Goal: Check status: Check status

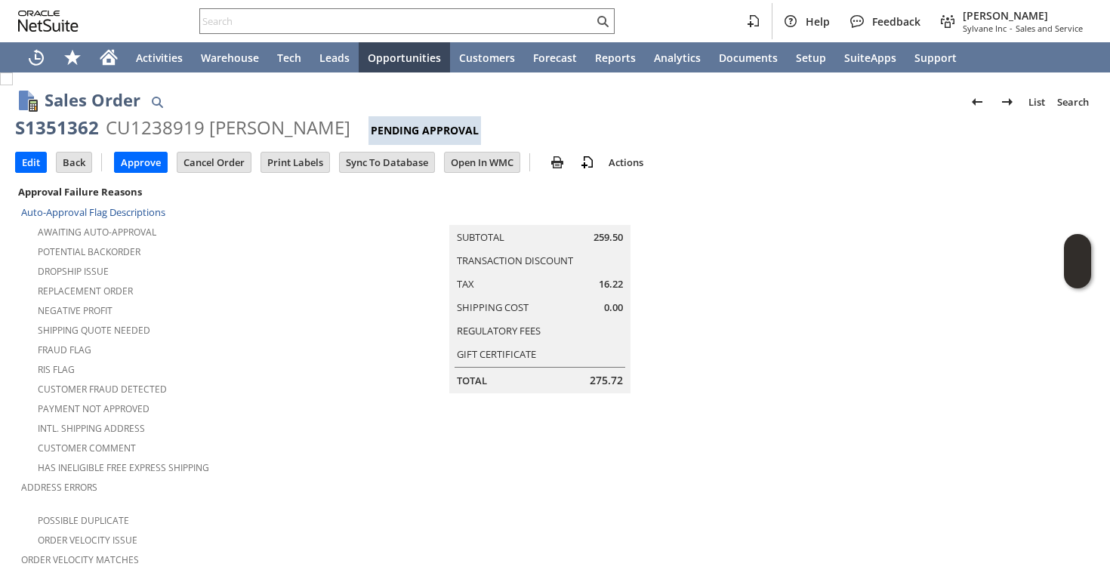
scroll to position [409, 0]
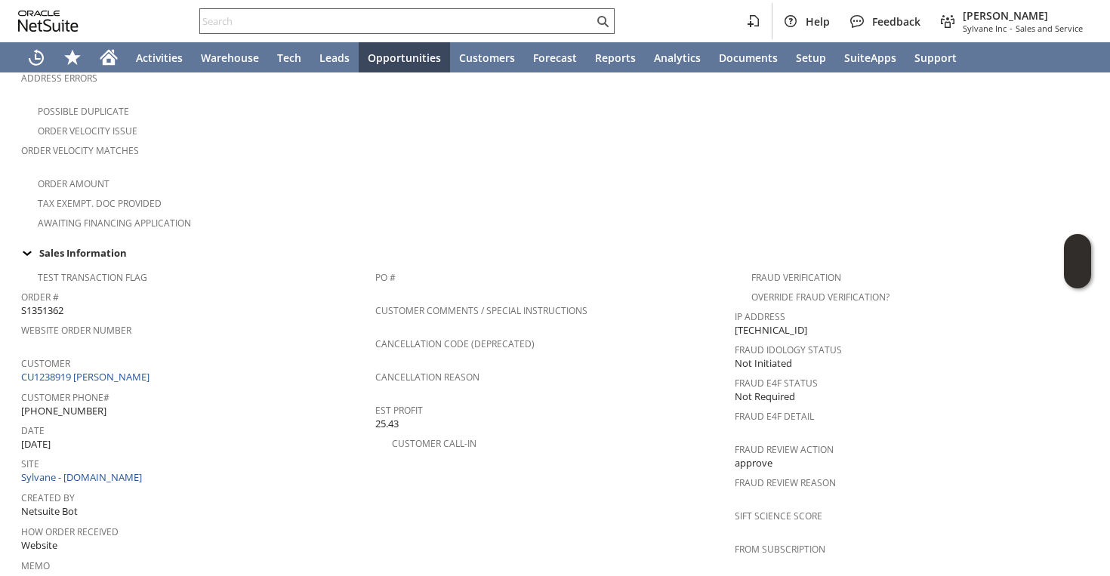
click at [367, 17] on input "text" at bounding box center [396, 21] width 393 height 18
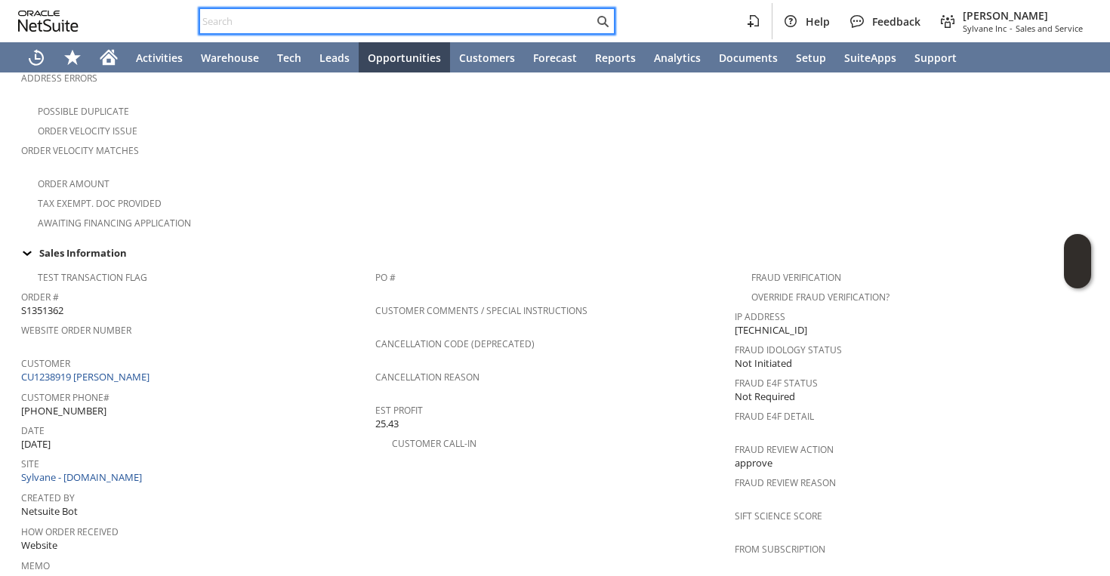
paste input "SY68AF415370C5F"
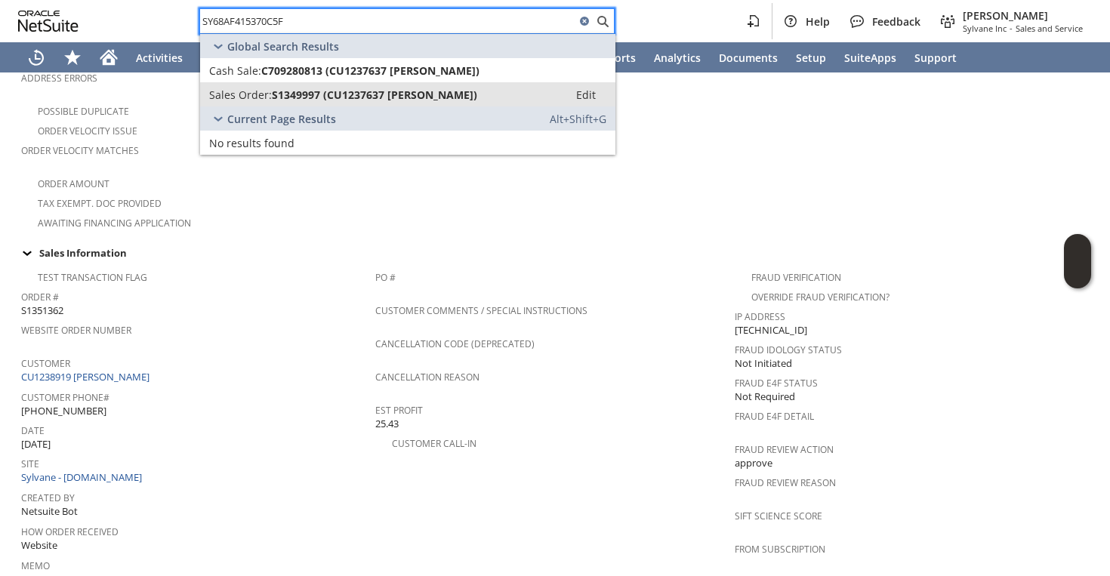
type input "SY68AF415370C5F"
click at [323, 90] on span "S1349997 (CU1237637 Jong Shin)" at bounding box center [374, 95] width 205 height 14
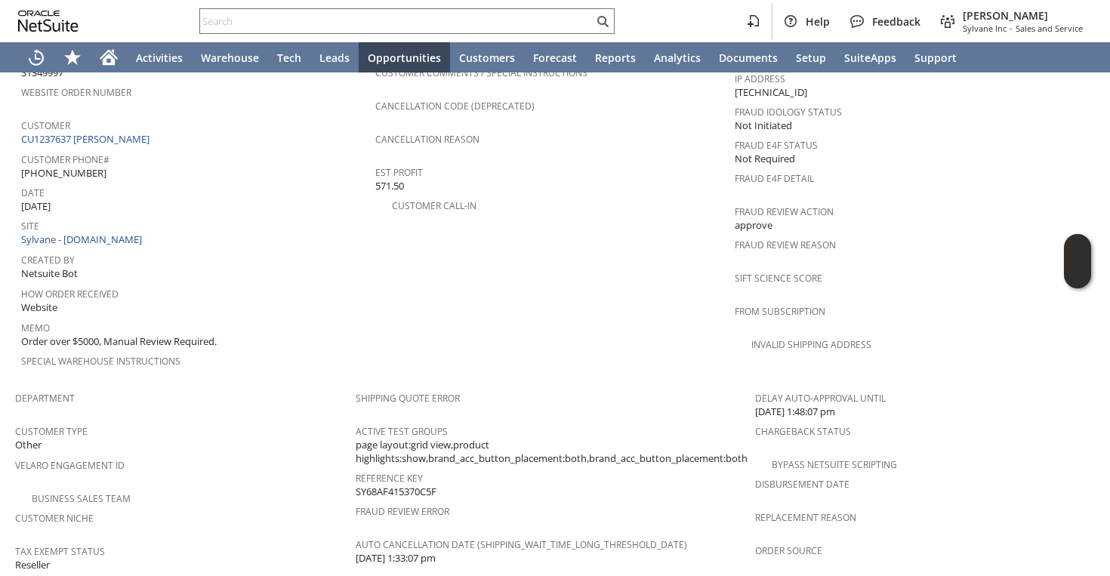
scroll to position [643, 0]
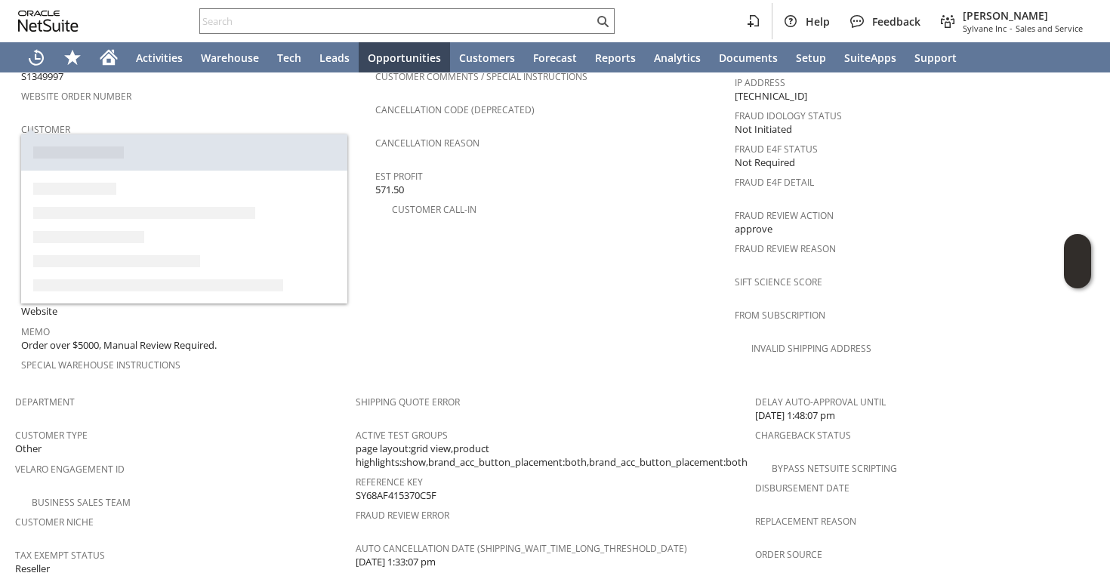
click at [108, 136] on link "CU1237637 Jong Shin" at bounding box center [87, 143] width 132 height 14
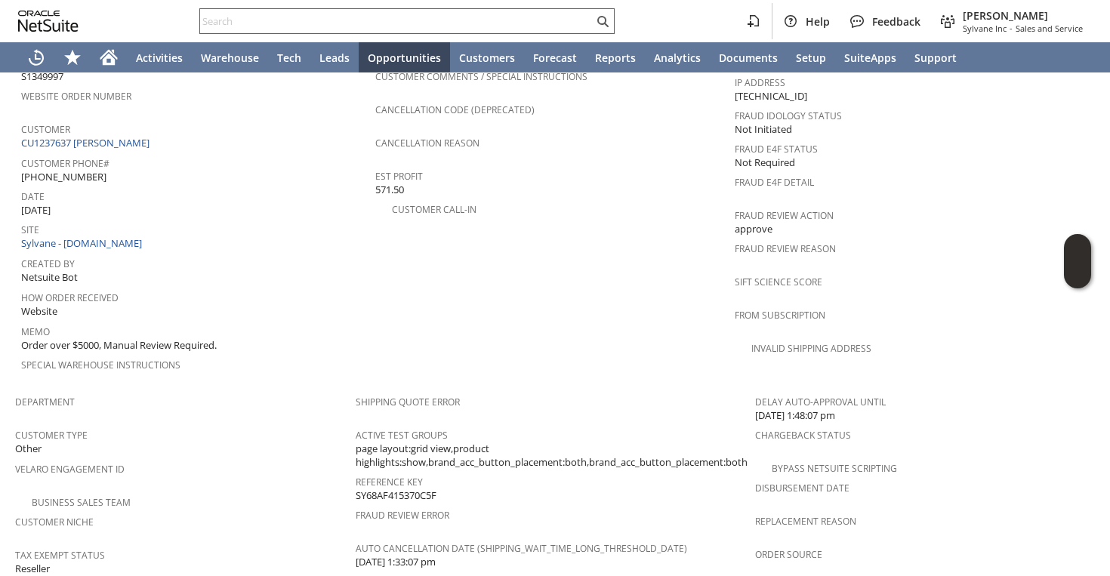
click at [309, 28] on input "text" at bounding box center [396, 21] width 393 height 18
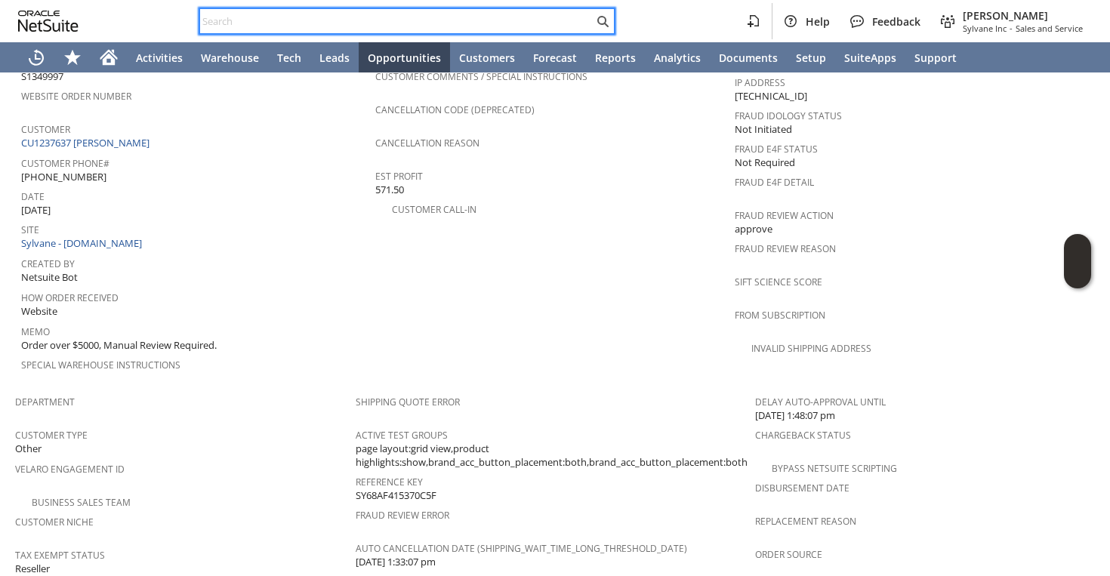
paste input "MC1385"
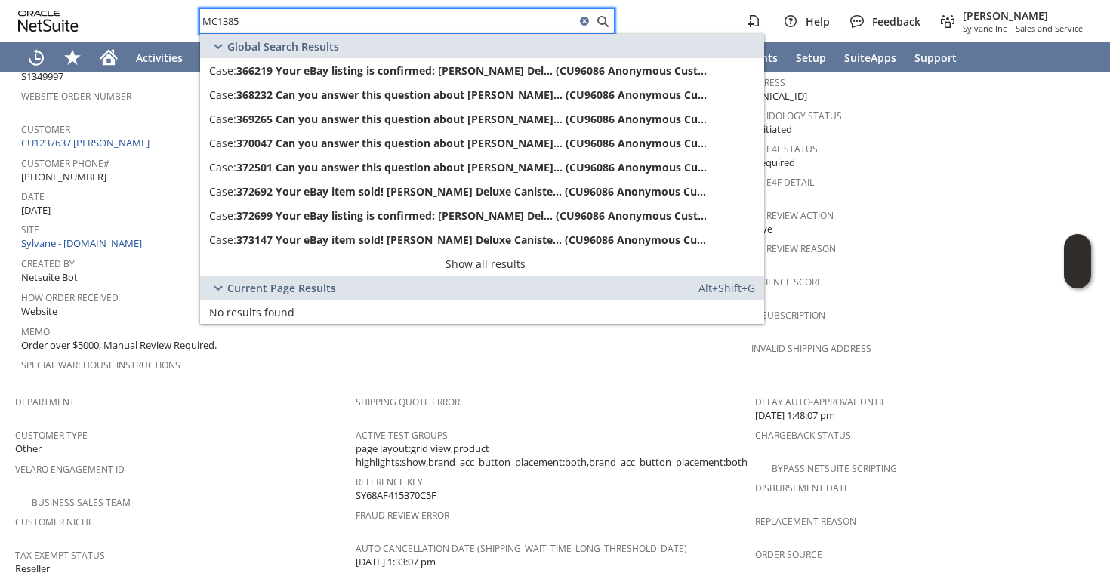
click at [359, 22] on input "MC1385" at bounding box center [387, 21] width 375 height 18
paste input "vo6754"
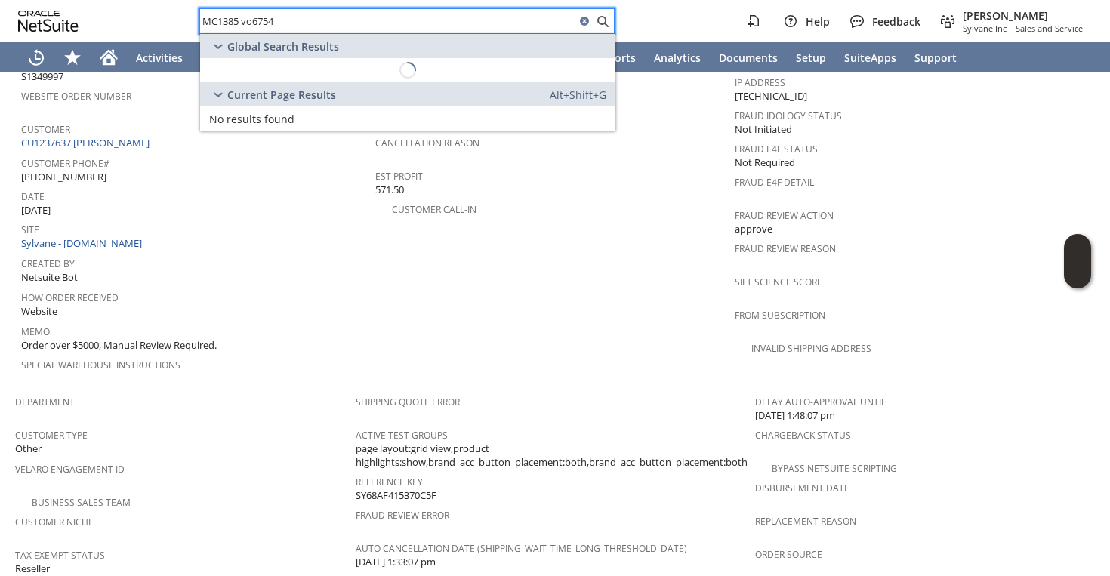
click at [359, 22] on input "MC1385 vo6754" at bounding box center [387, 21] width 375 height 18
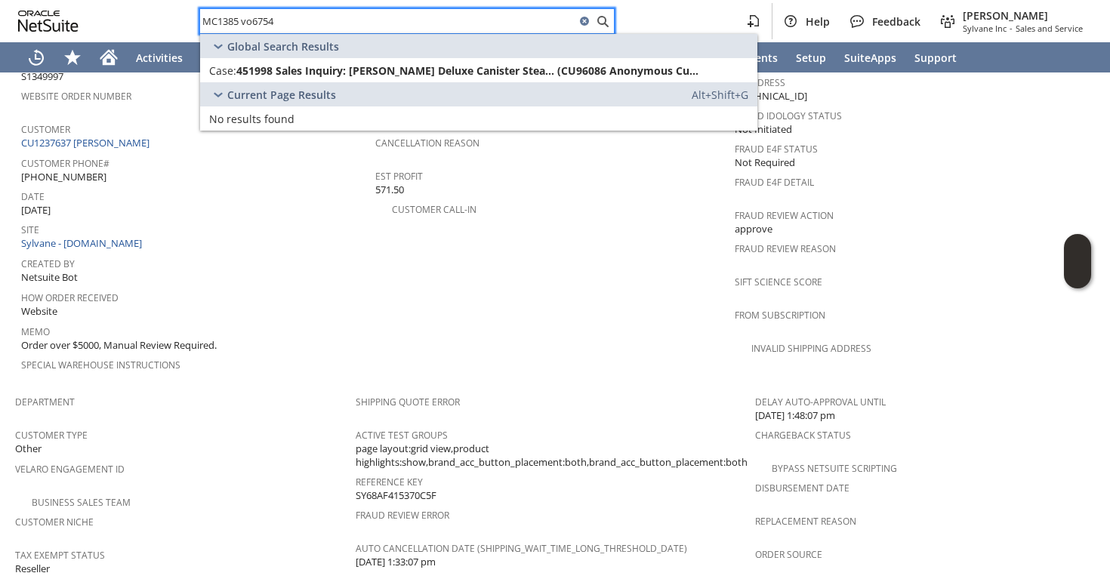
click at [359, 22] on input "MC1385 vo6754" at bounding box center [387, 21] width 375 height 18
paste input "text"
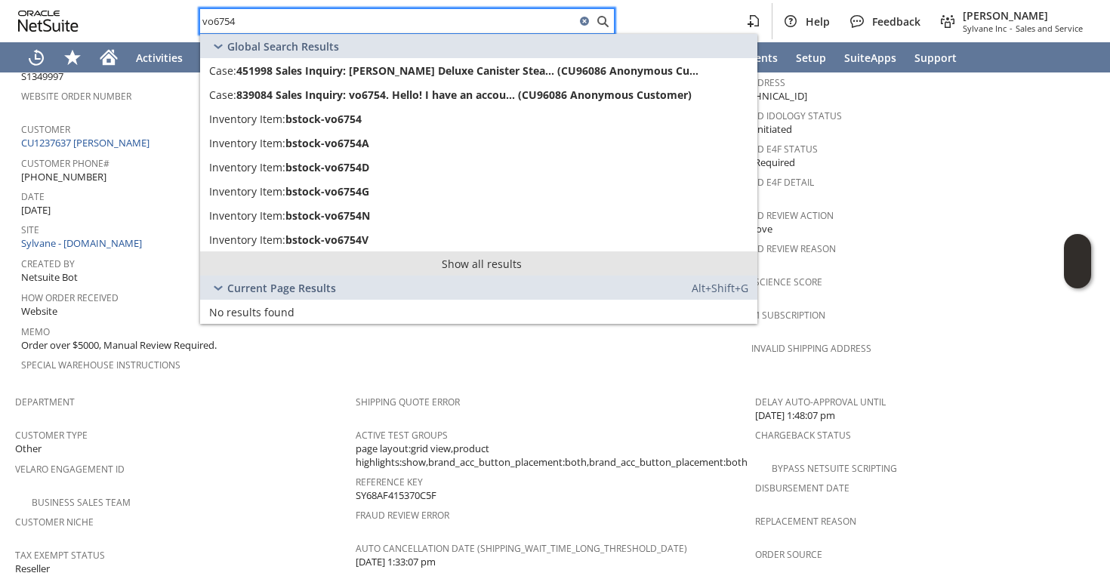
type input "vo6754"
click at [279, 259] on link "Show all results" at bounding box center [478, 263] width 557 height 24
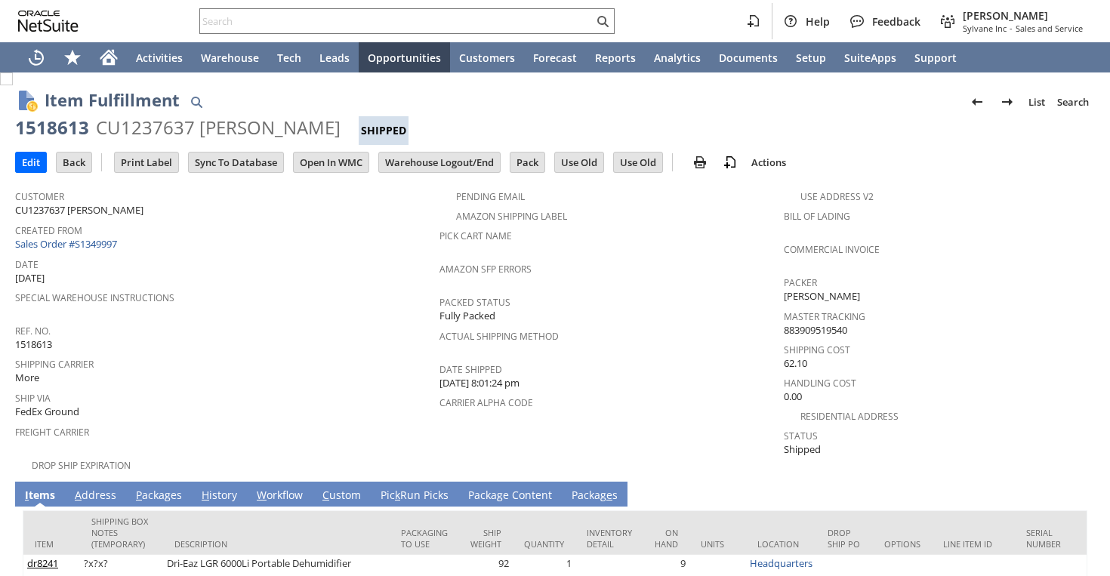
scroll to position [79, 0]
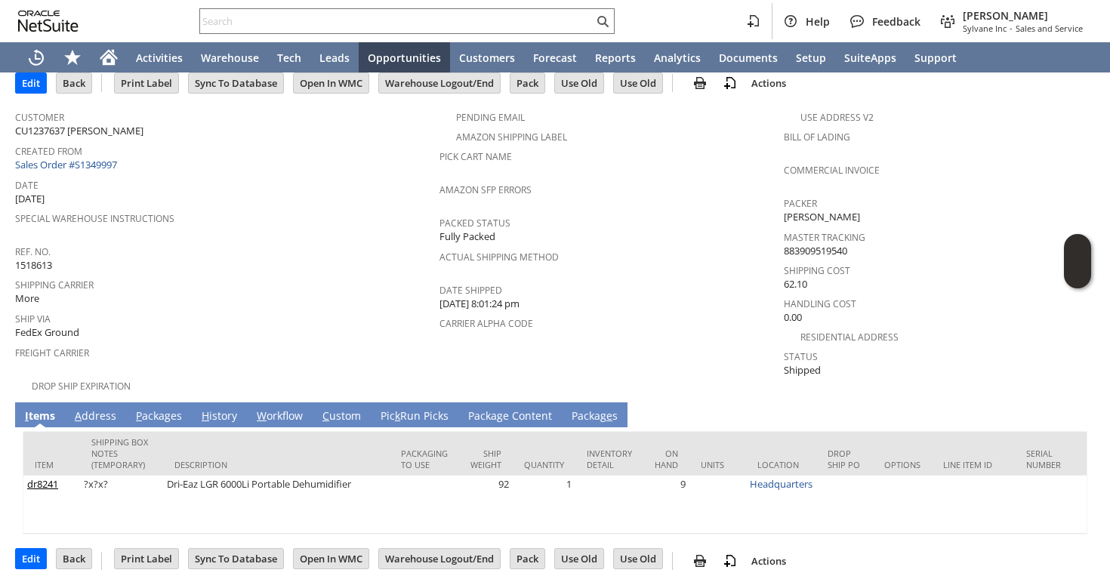
click at [153, 408] on link "P ackages" at bounding box center [159, 416] width 54 height 17
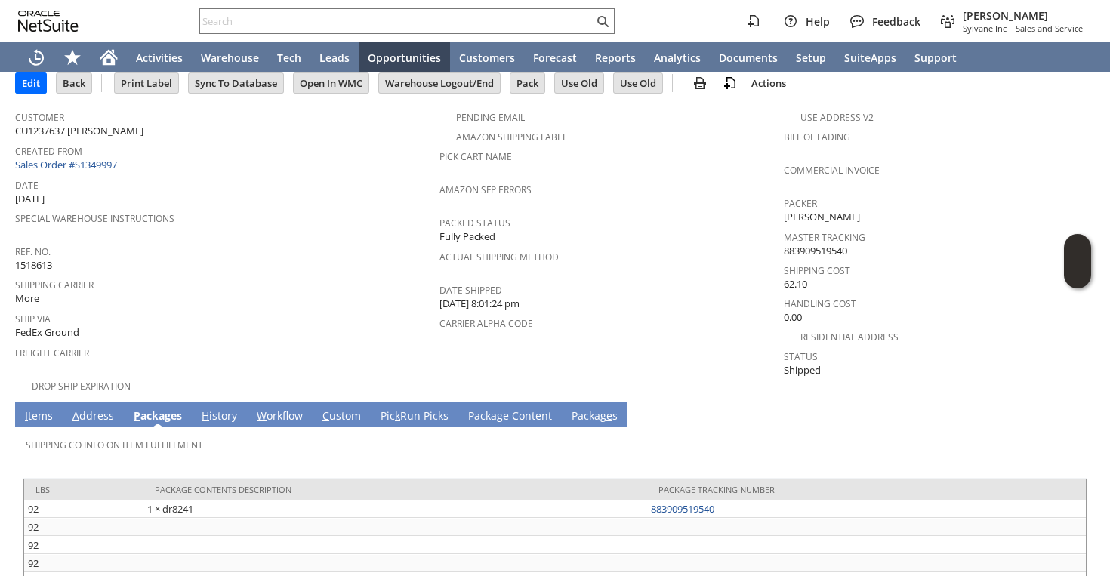
scroll to position [135, 0]
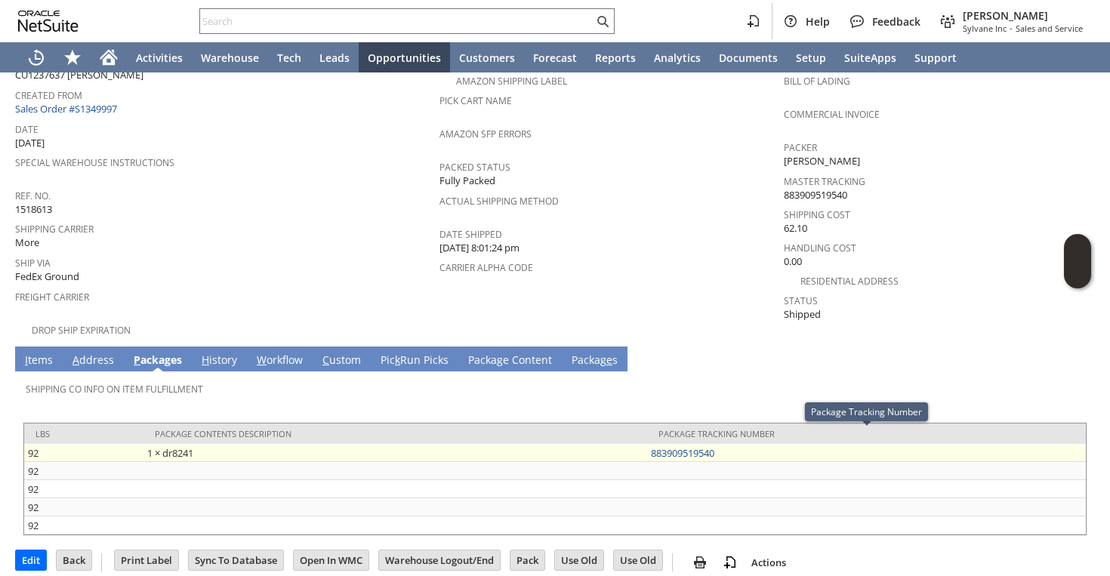
copy tr "1 × dr8241 883909519540"
drag, startPoint x: 742, startPoint y: 443, endPoint x: 645, endPoint y: 439, distance: 97.5
click at [645, 444] on tr "92 1 × dr8241 883909519540" at bounding box center [555, 453] width 1062 height 18
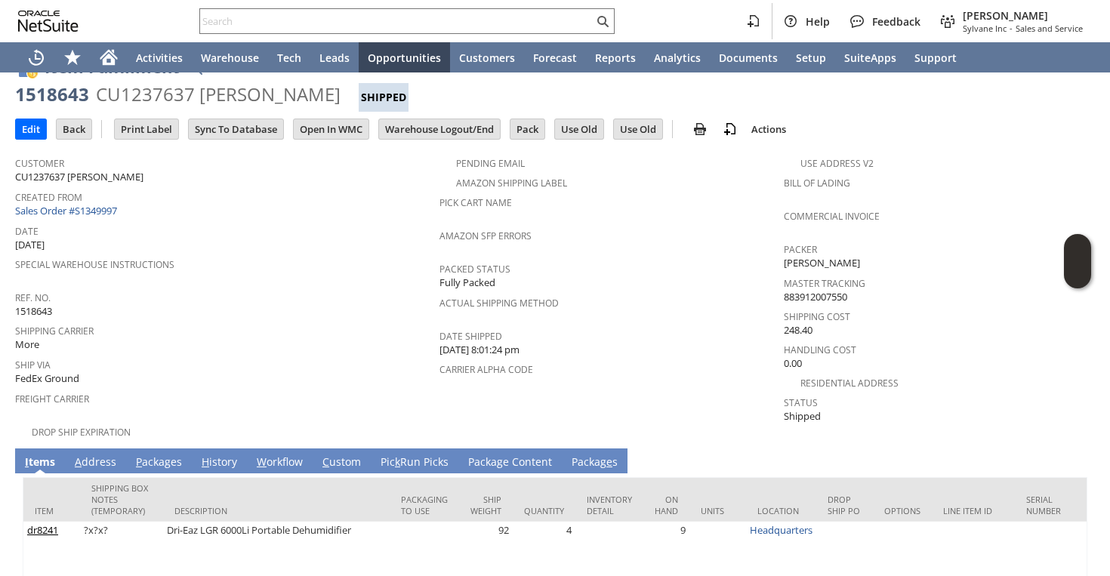
scroll to position [79, 0]
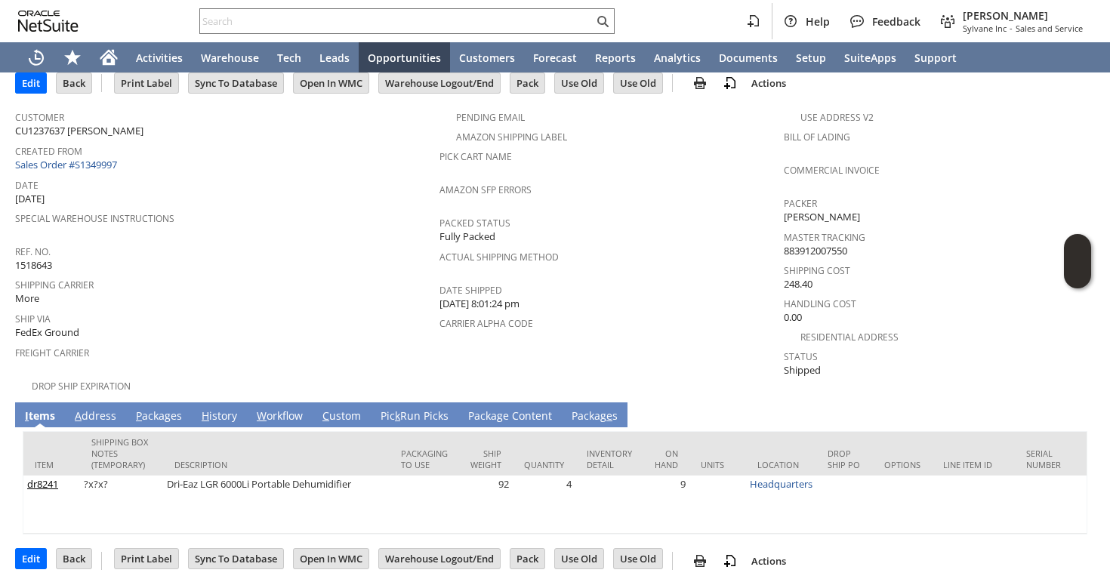
click at [165, 408] on link "P ackages" at bounding box center [159, 416] width 54 height 17
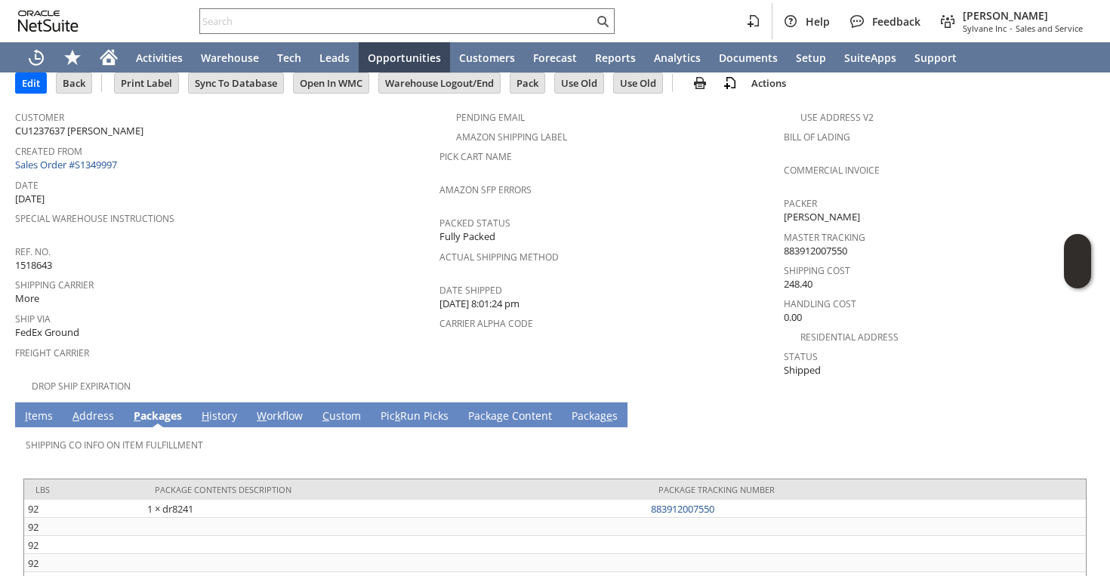
scroll to position [171, 0]
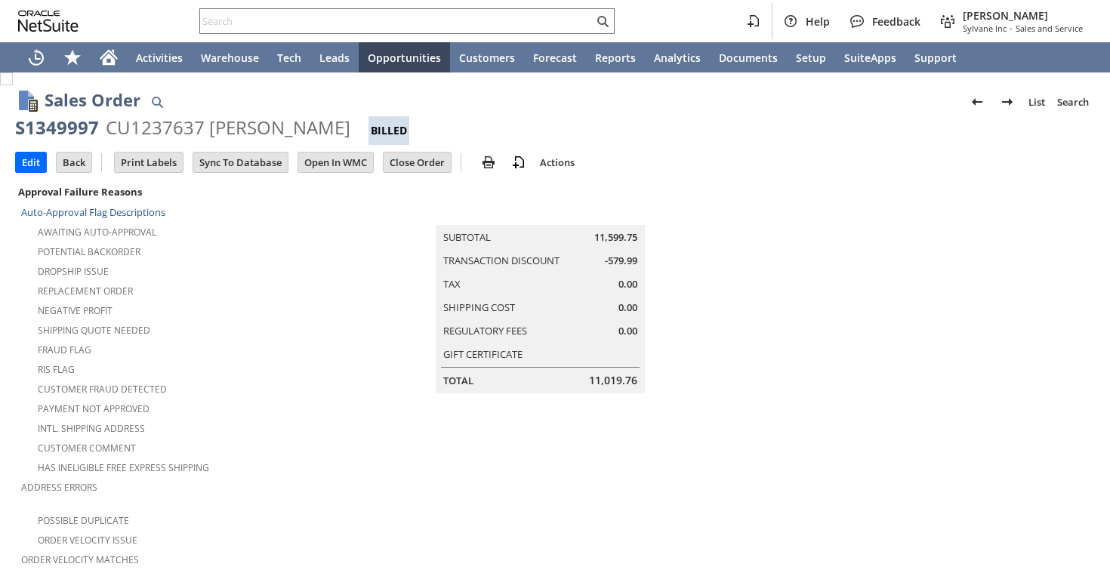
scroll to position [915, 0]
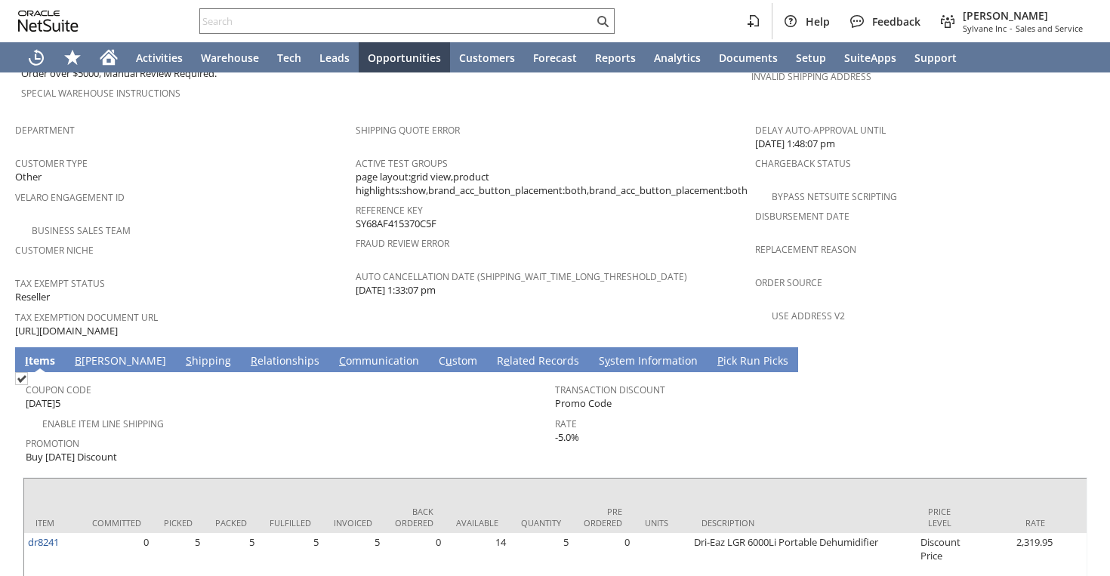
click at [182, 353] on link "S hipping" at bounding box center [208, 361] width 53 height 17
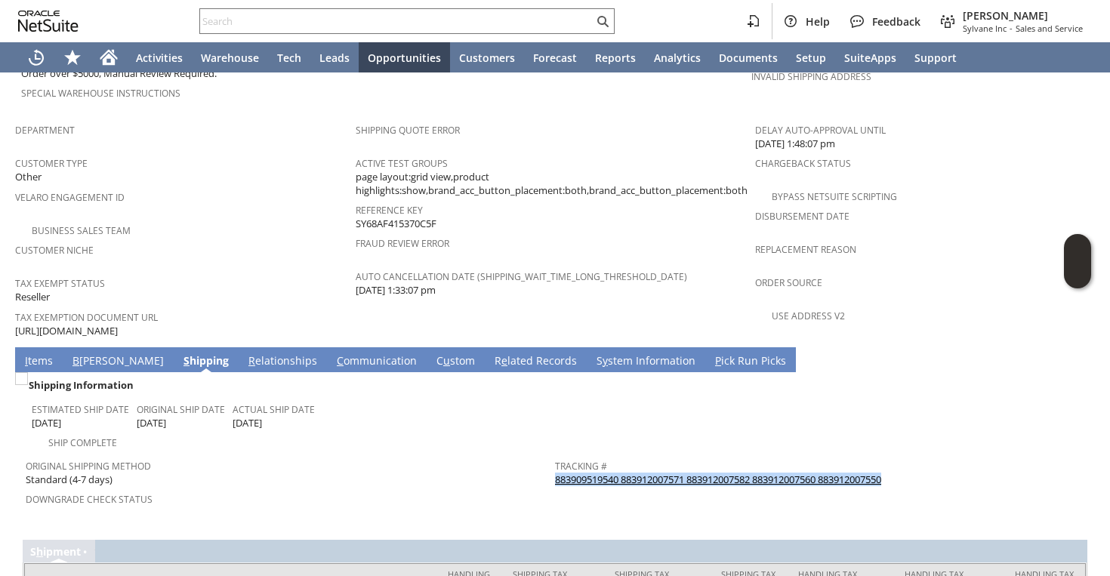
drag, startPoint x: 922, startPoint y: 450, endPoint x: 556, endPoint y: 452, distance: 366.2
click at [556, 455] on div "Tracking # 883909519540 883912007571 883912007582 883912007560 883912007550" at bounding box center [816, 471] width 522 height 32
copy link "883909519540 883912007571 883912007582 883912007560 883912007550"
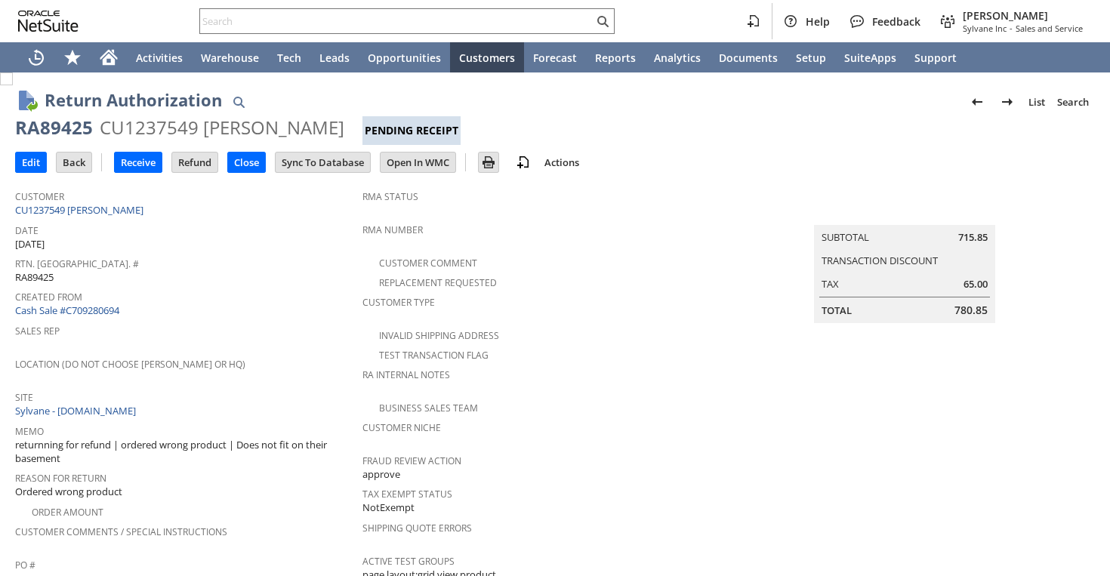
scroll to position [370, 0]
